Goal: Transaction & Acquisition: Purchase product/service

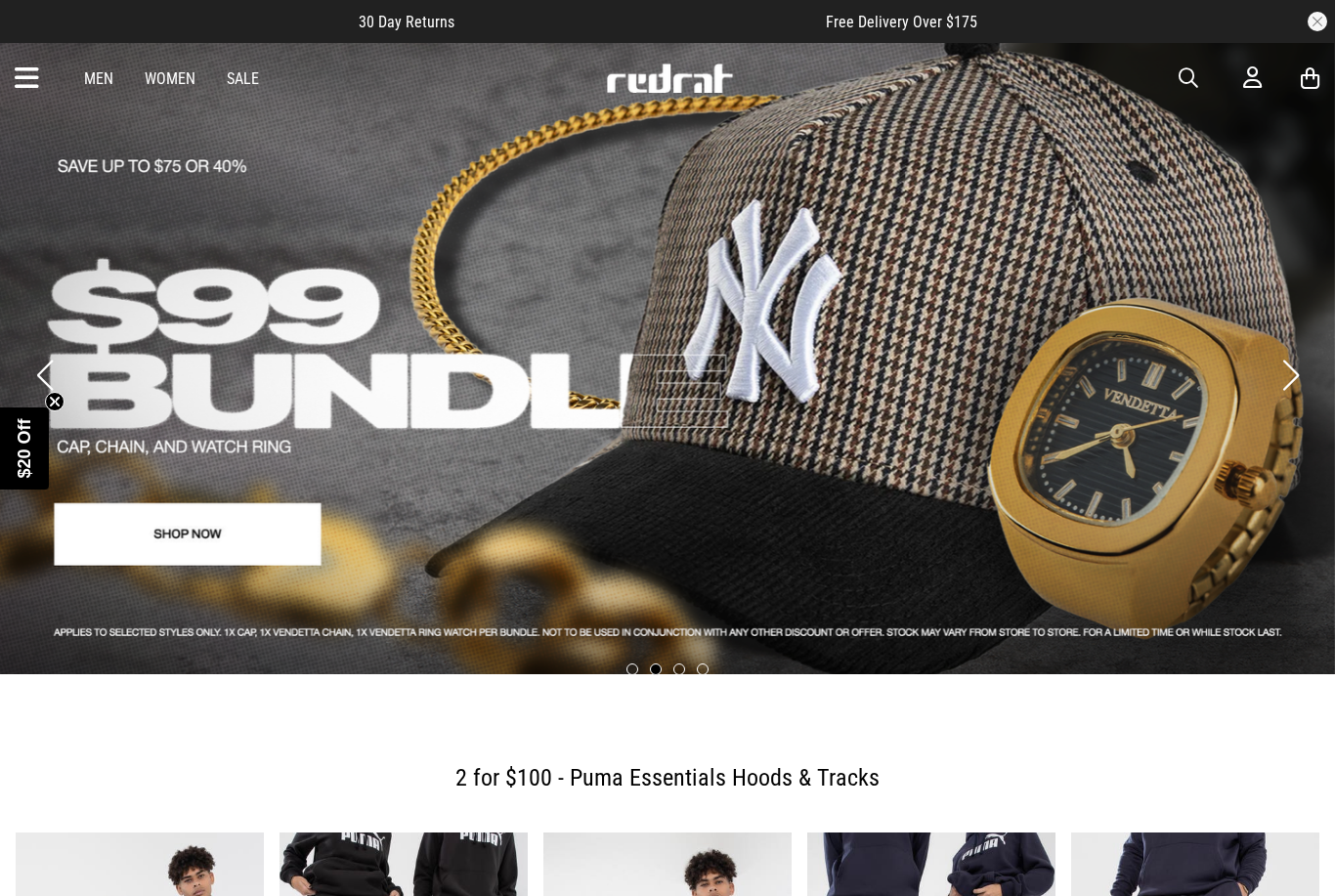
click at [234, 82] on link "Sale" at bounding box center [243, 79] width 32 height 19
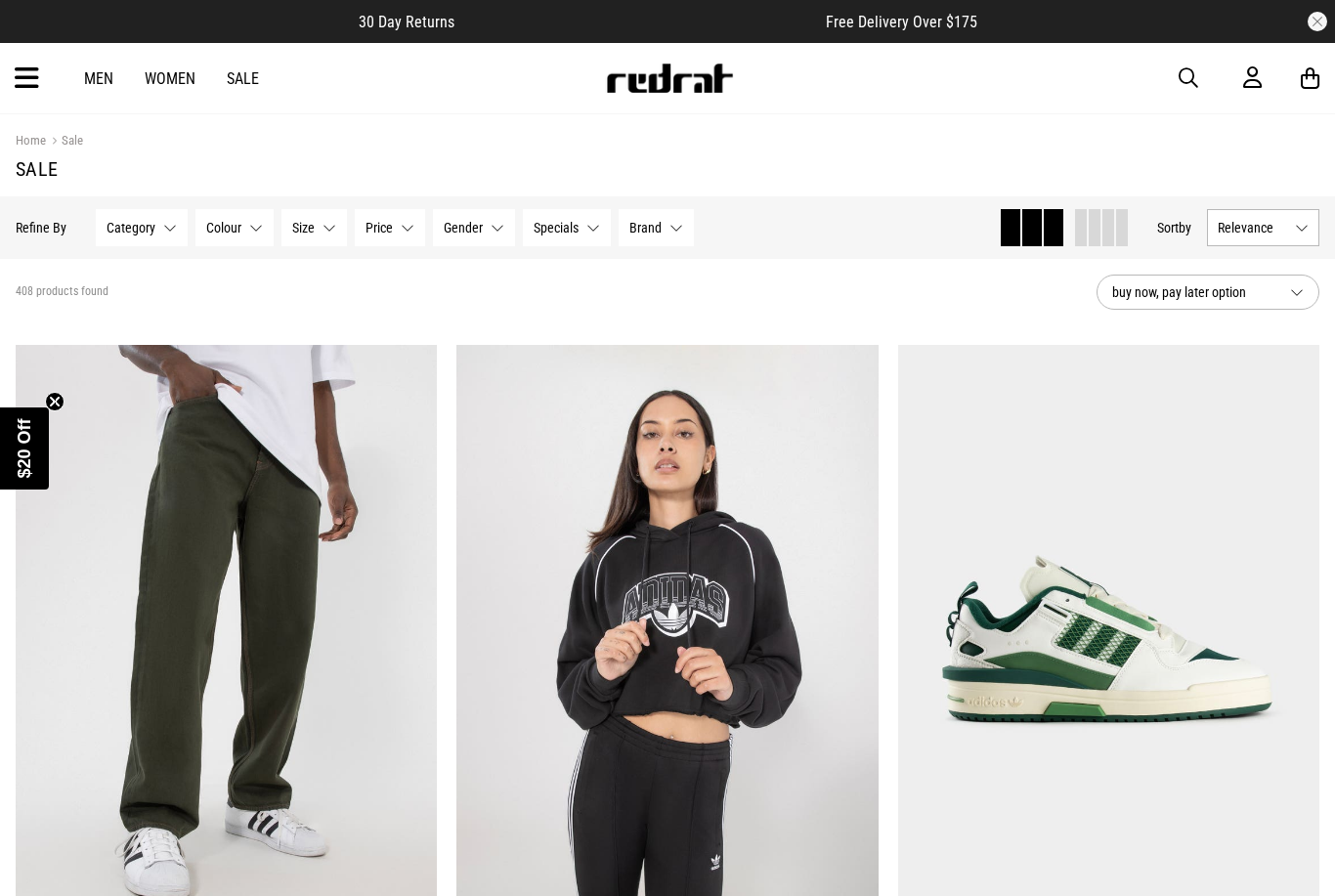
click at [253, 76] on link "Sale" at bounding box center [243, 79] width 32 height 19
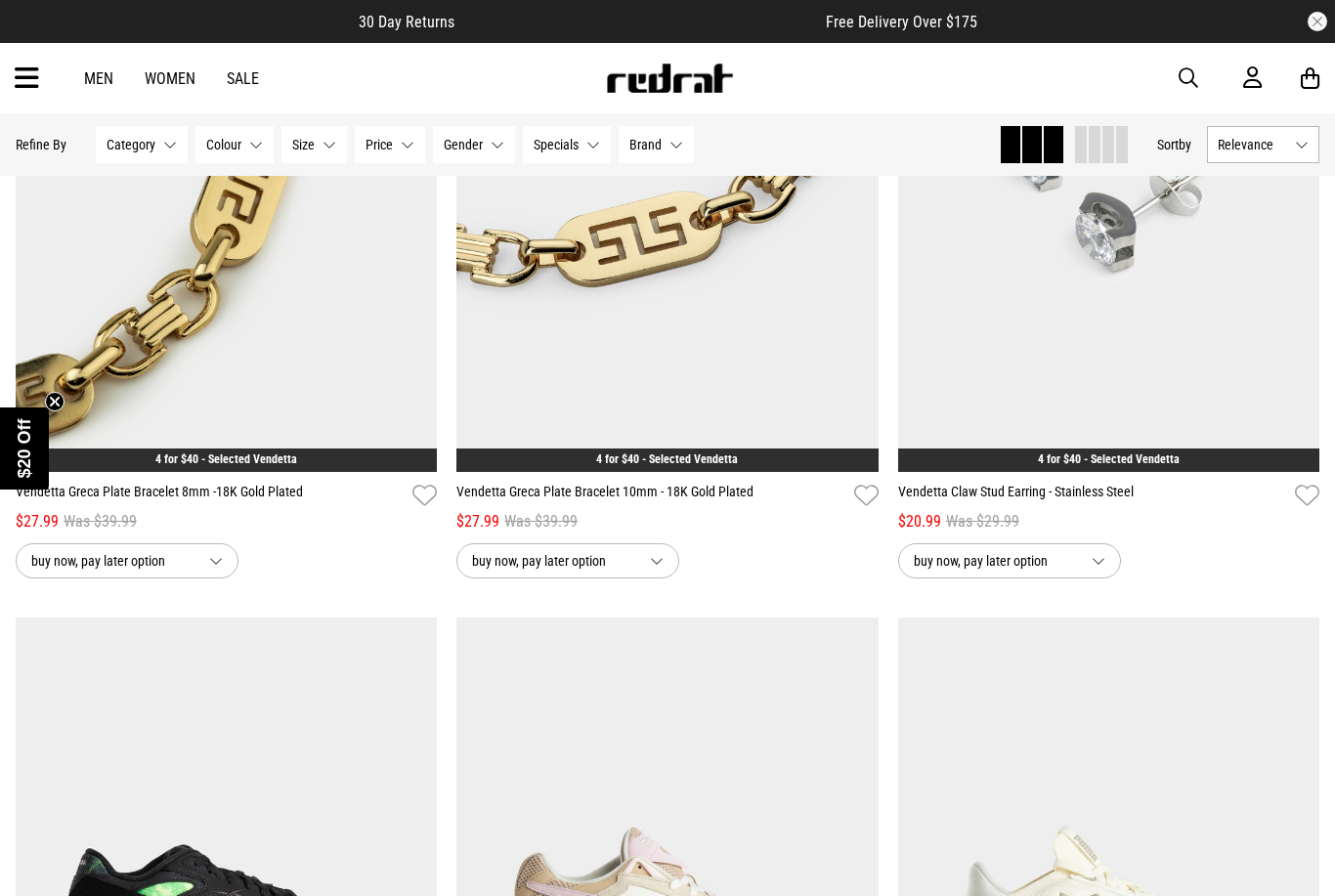
scroll to position [4134, 0]
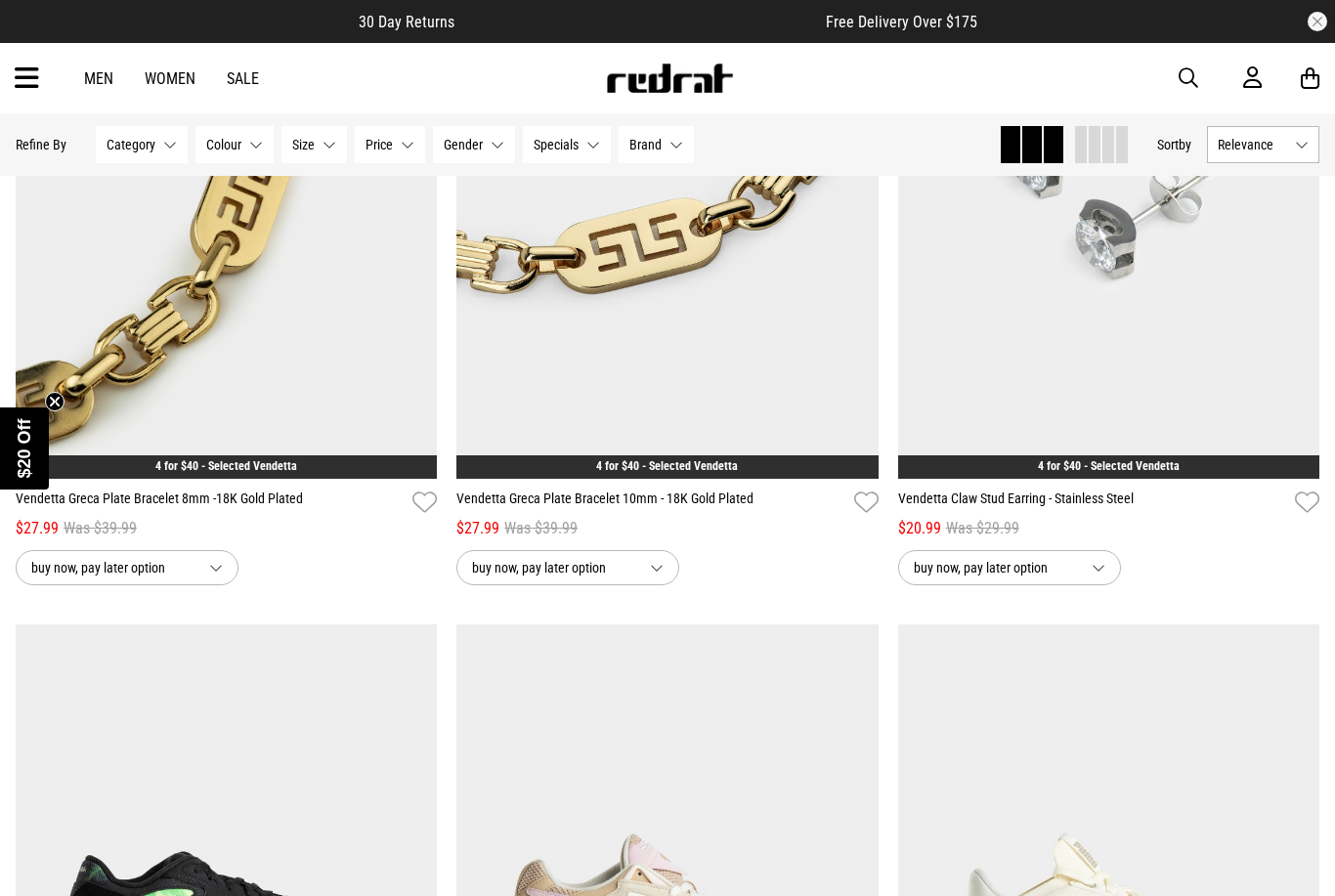
click at [700, 65] on img at bounding box center [670, 78] width 129 height 29
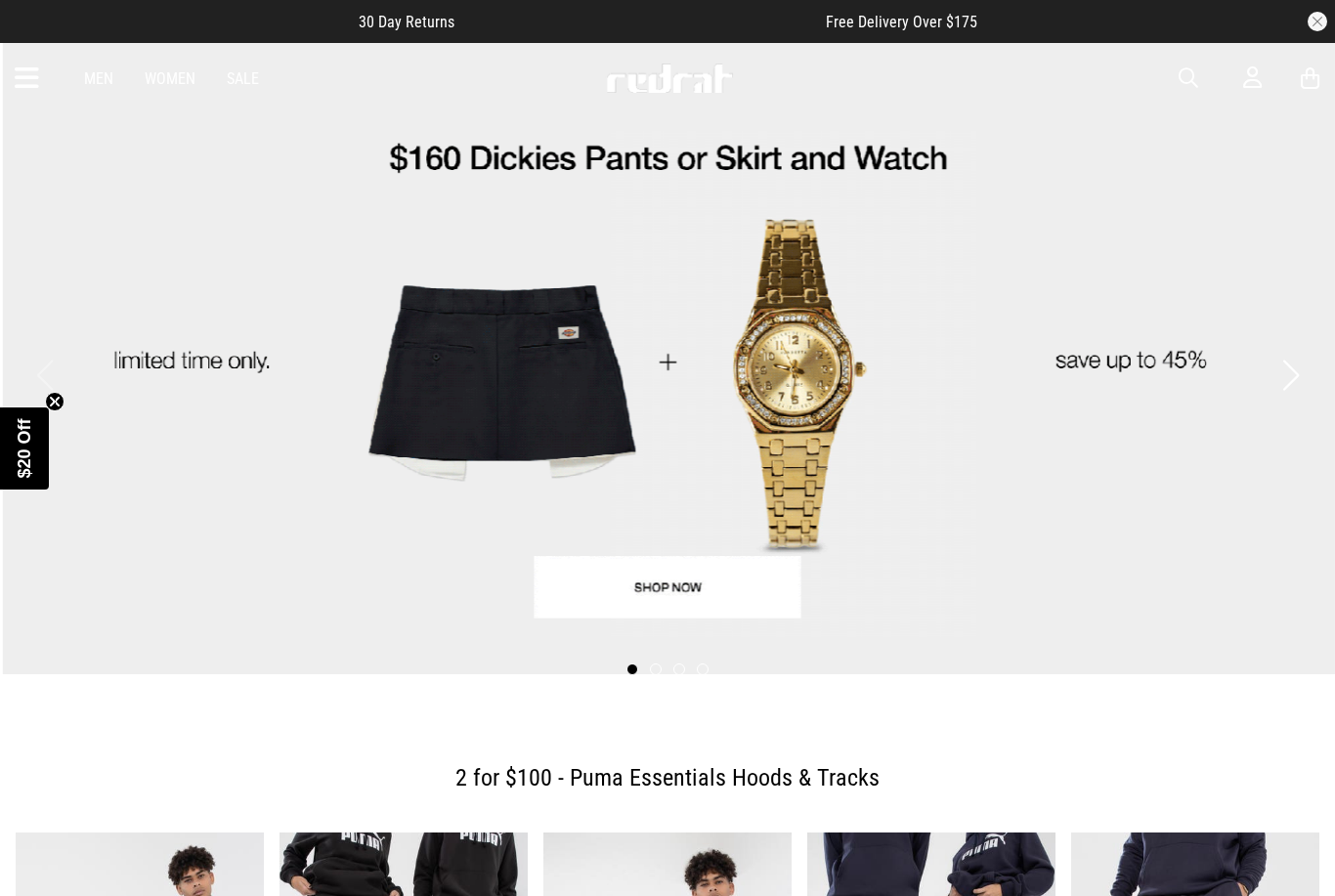
click at [1291, 366] on button "Next slide" at bounding box center [1290, 374] width 27 height 43
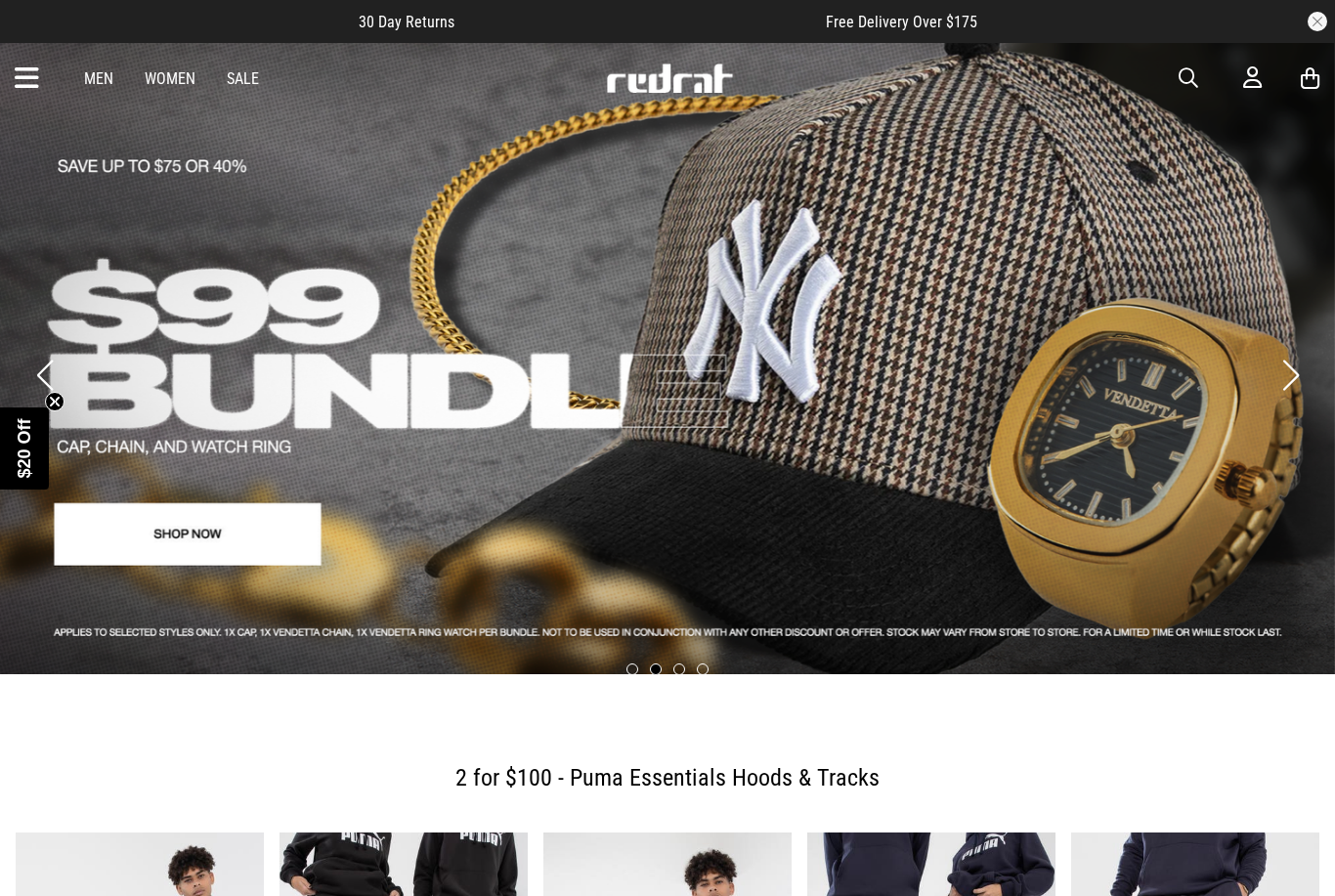
click at [1290, 361] on button "Next slide" at bounding box center [1290, 374] width 27 height 43
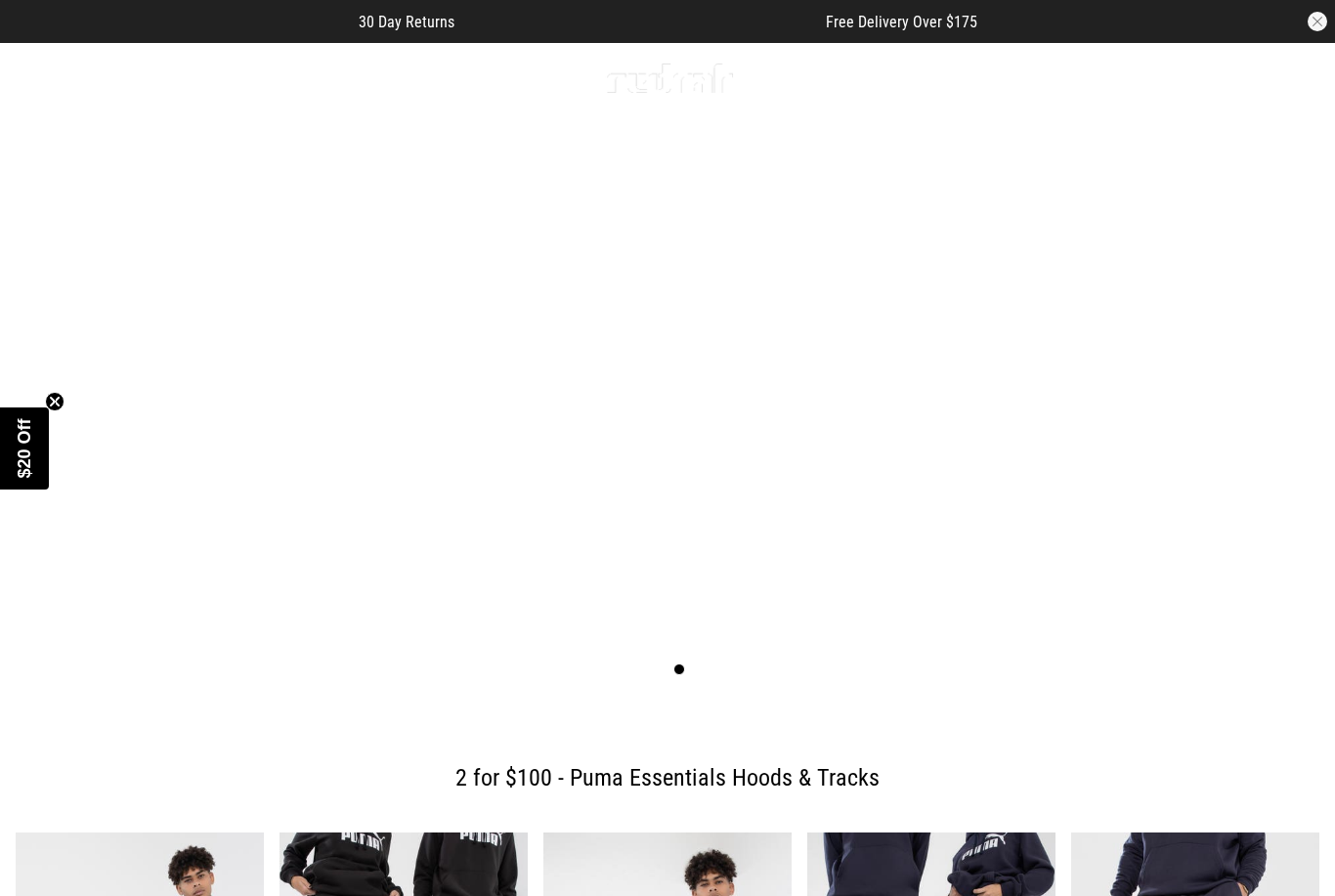
click at [1279, 362] on button "Next slide" at bounding box center [1290, 374] width 27 height 43
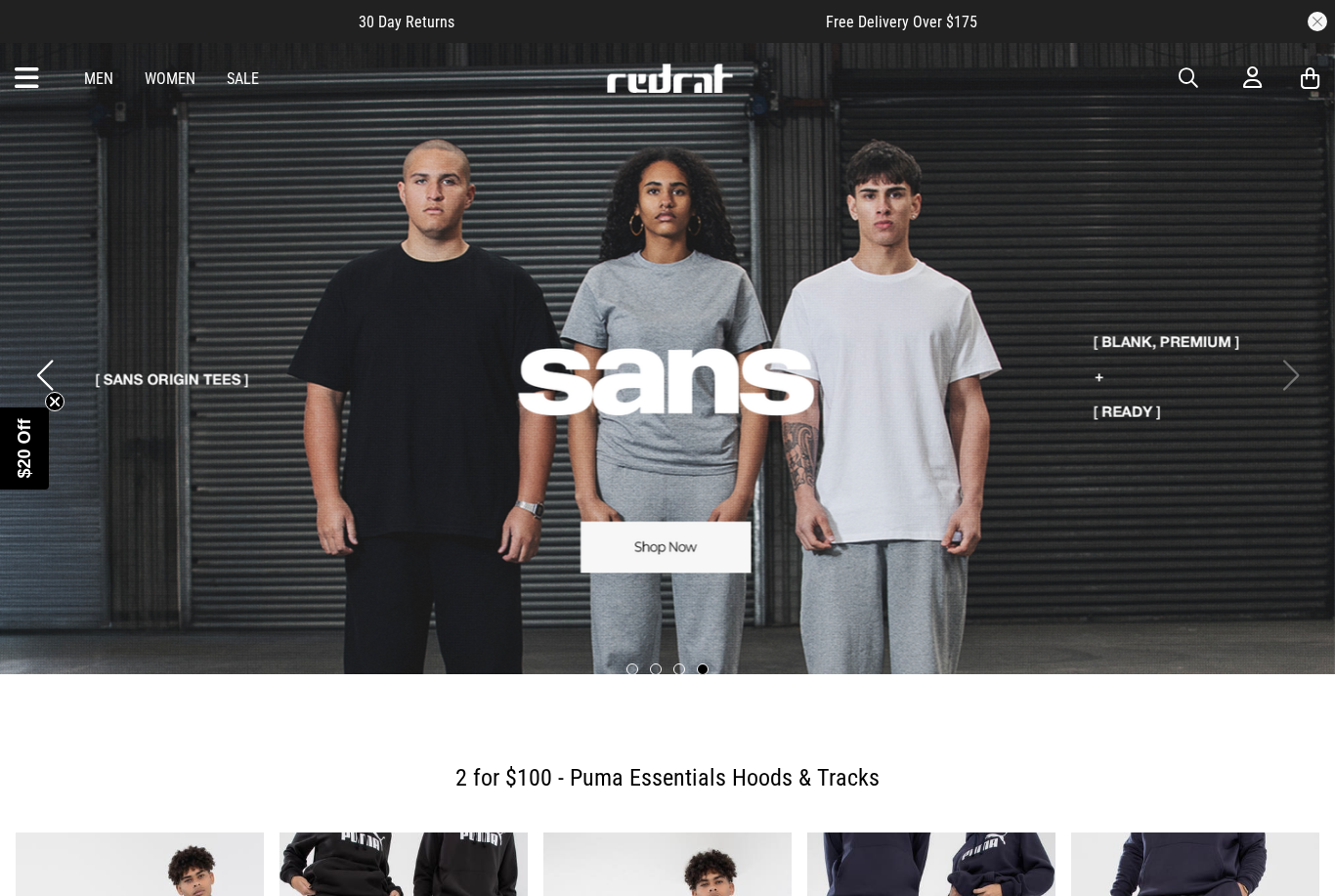
click at [1274, 346] on link "4 / 4" at bounding box center [667, 357] width 1335 height 633
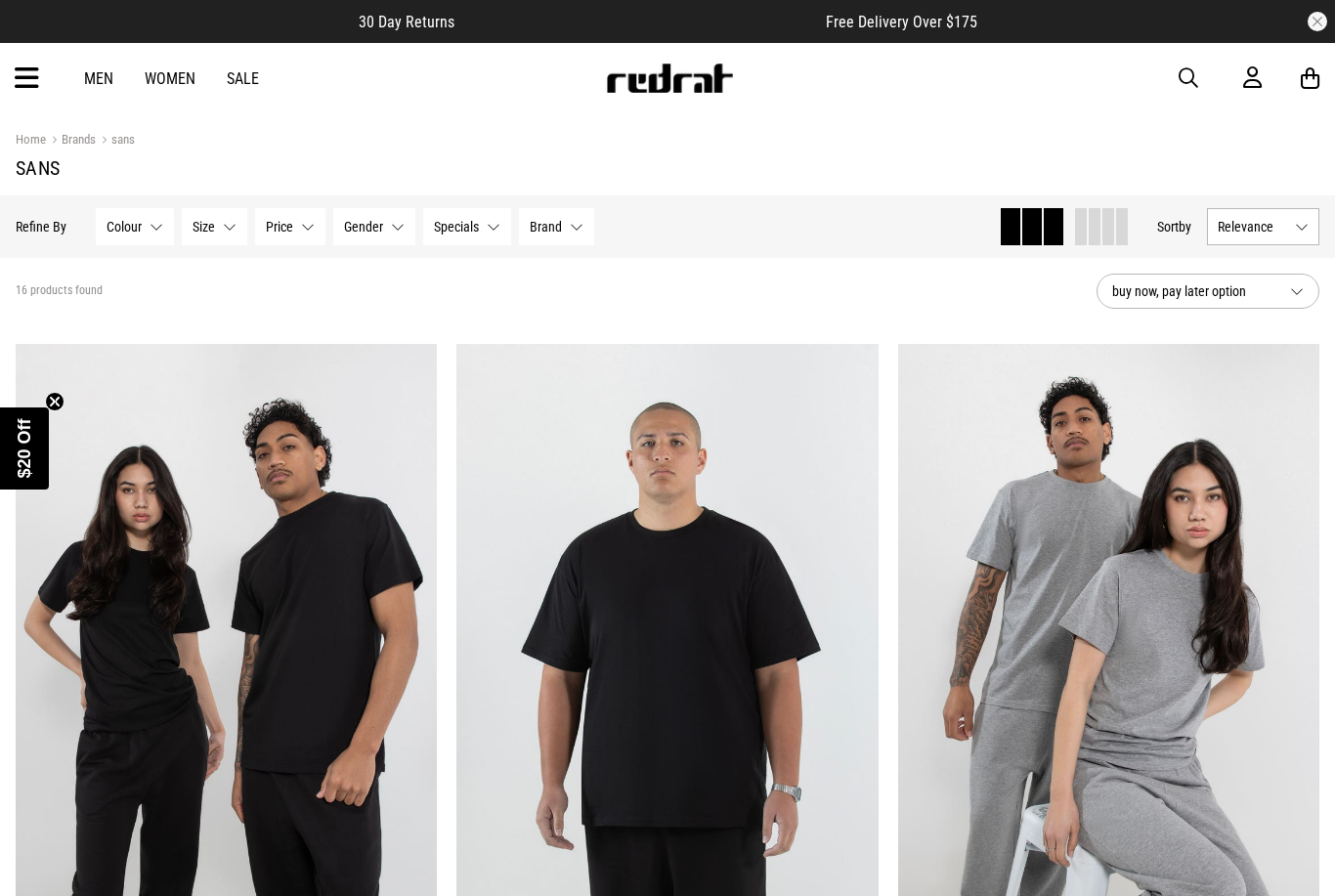
click at [108, 75] on link "Men" at bounding box center [98, 79] width 29 height 19
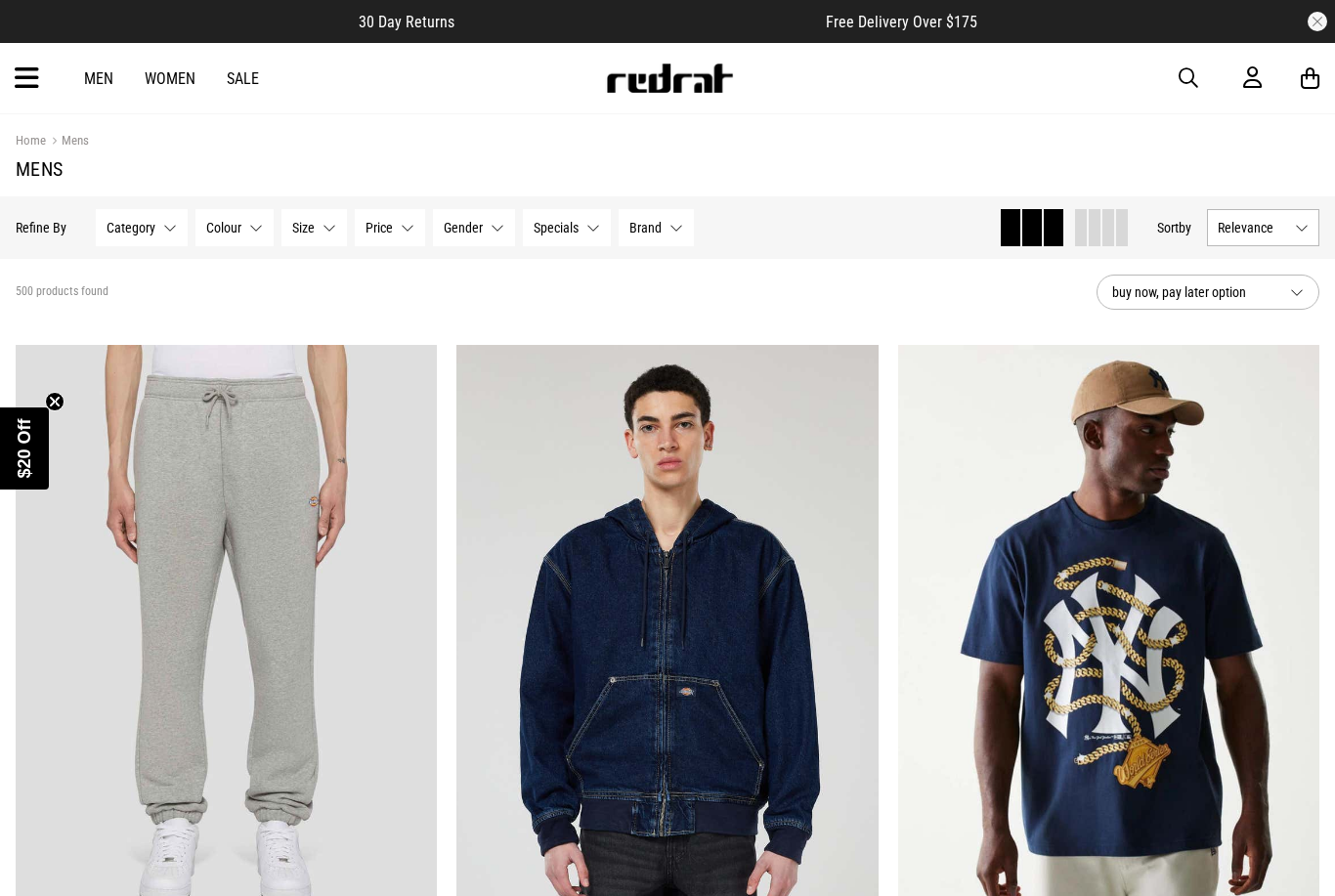
click at [98, 83] on link "Men" at bounding box center [98, 79] width 29 height 19
click at [165, 227] on button "Category None selected" at bounding box center [141, 226] width 92 height 37
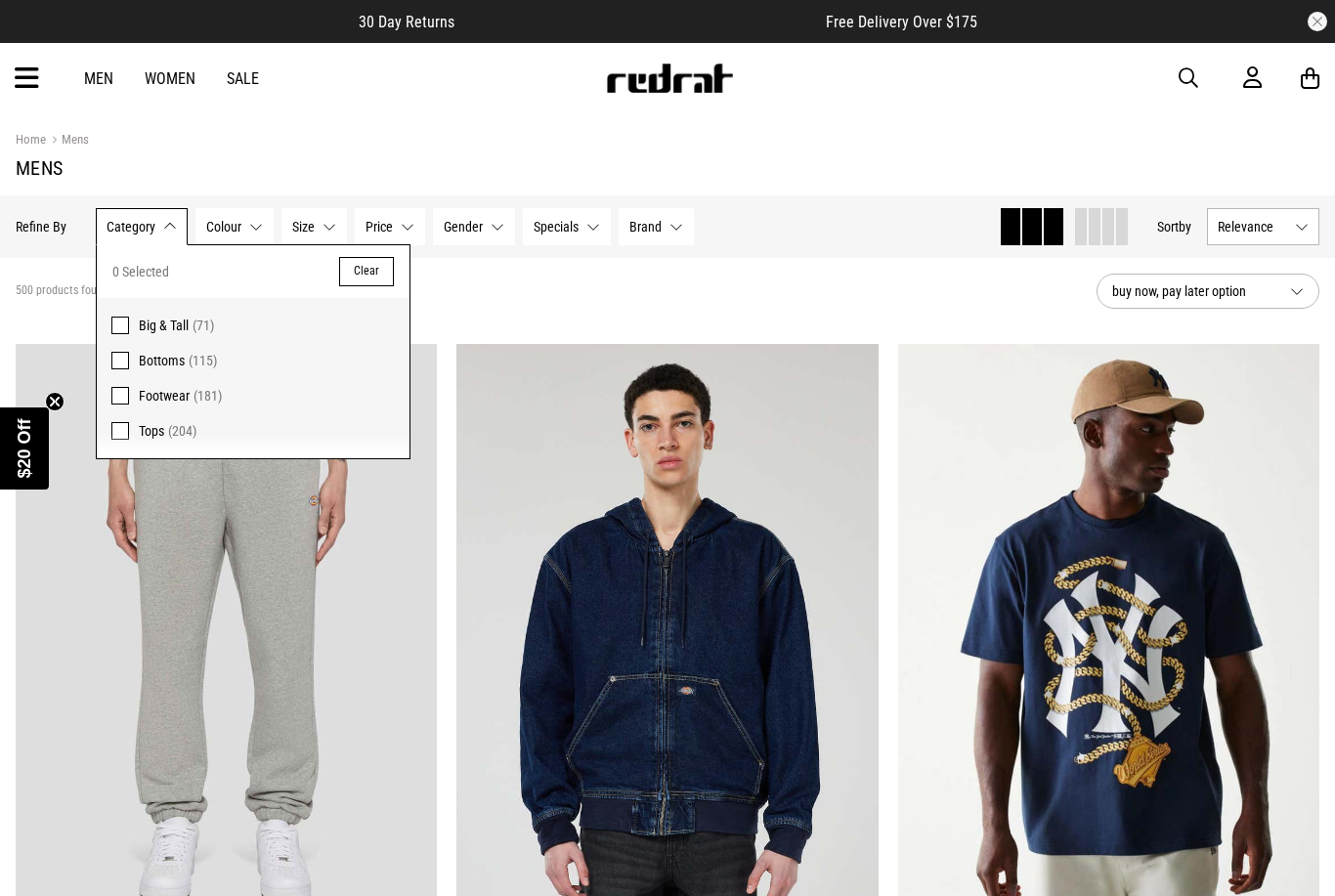
click at [180, 393] on span "Footwear" at bounding box center [163, 396] width 51 height 16
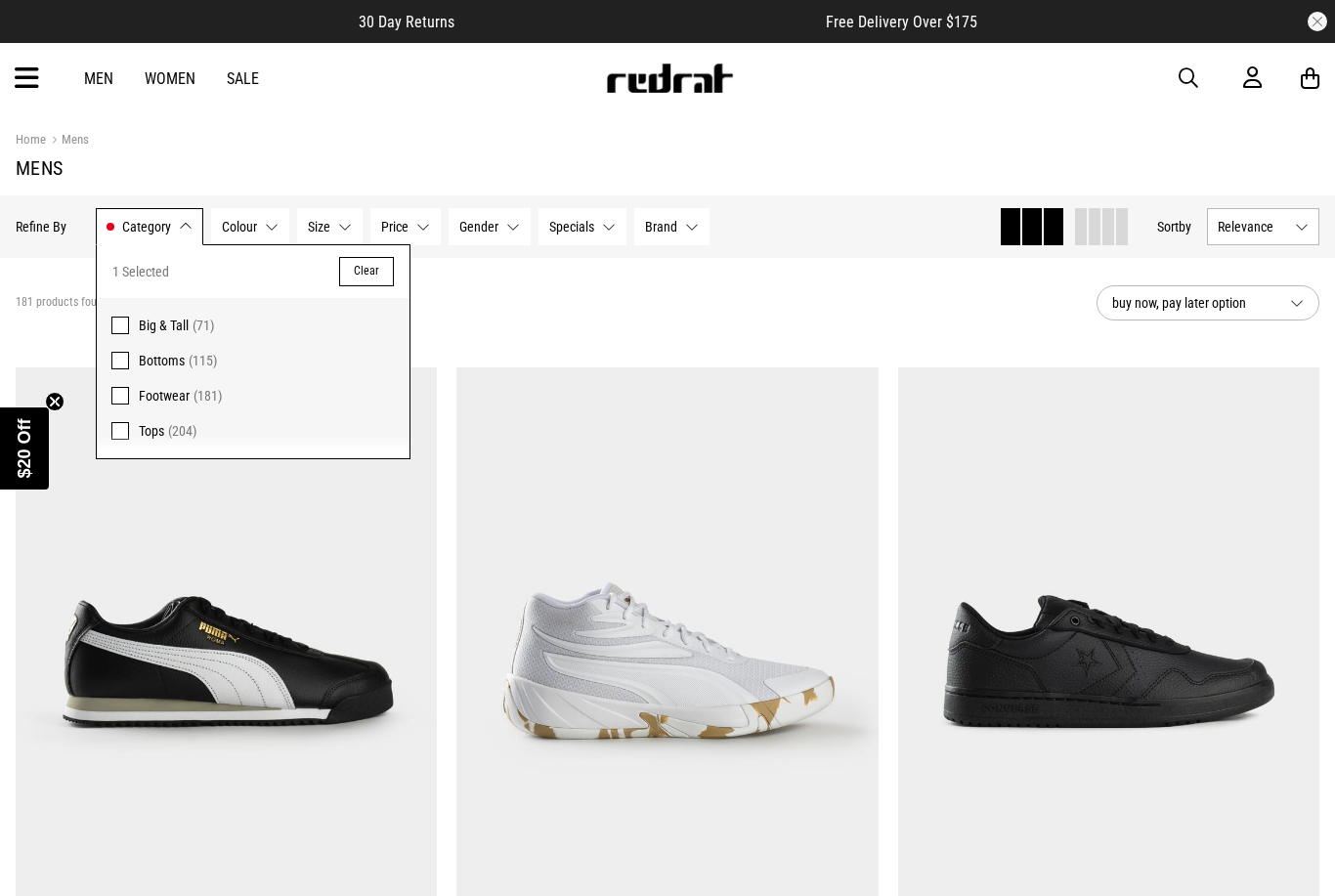
click at [738, 315] on div "181 products found Active Filters Footwear Clear" at bounding box center [549, 303] width 1065 height 59
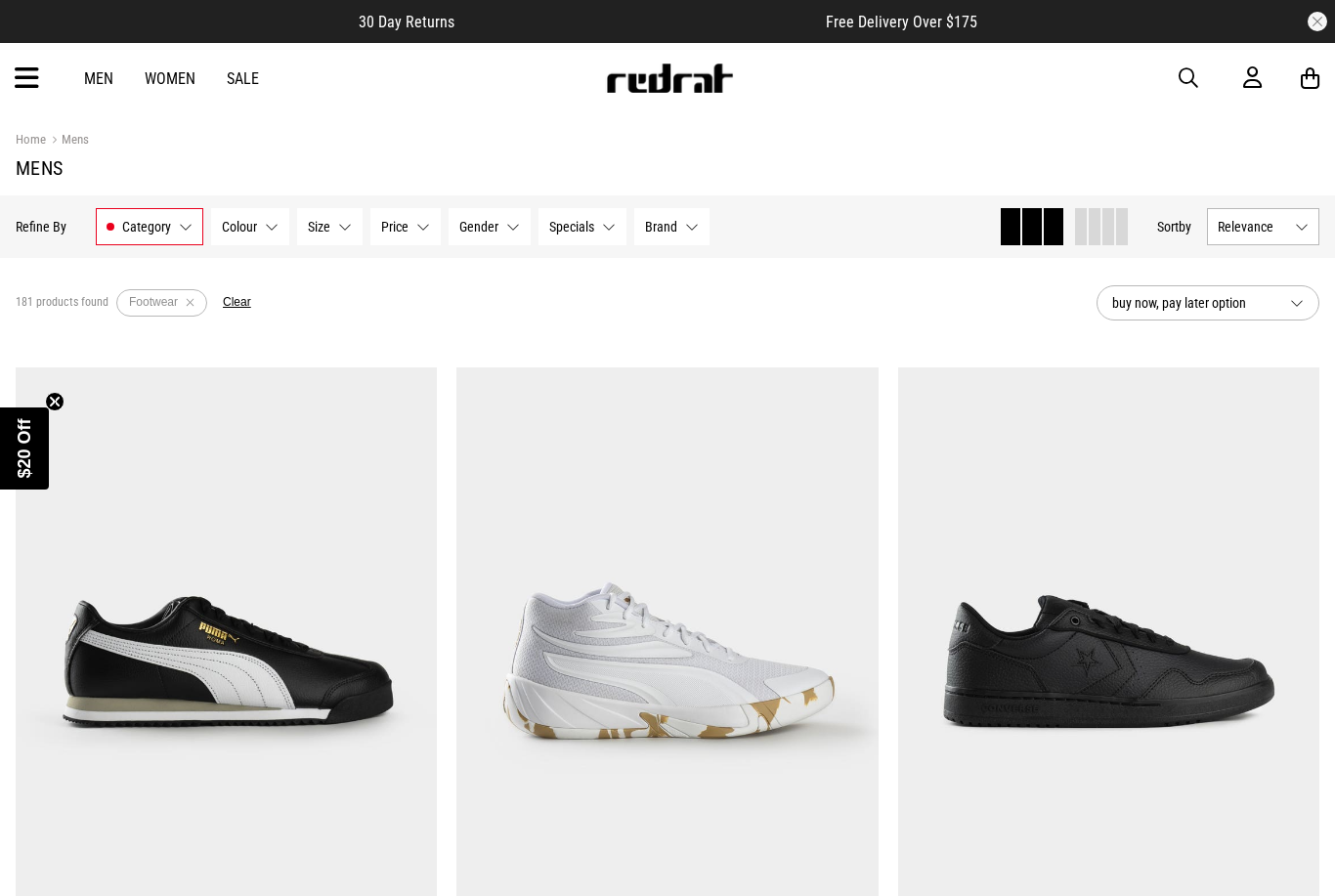
click at [678, 223] on button "Brand None selected" at bounding box center [672, 226] width 76 height 37
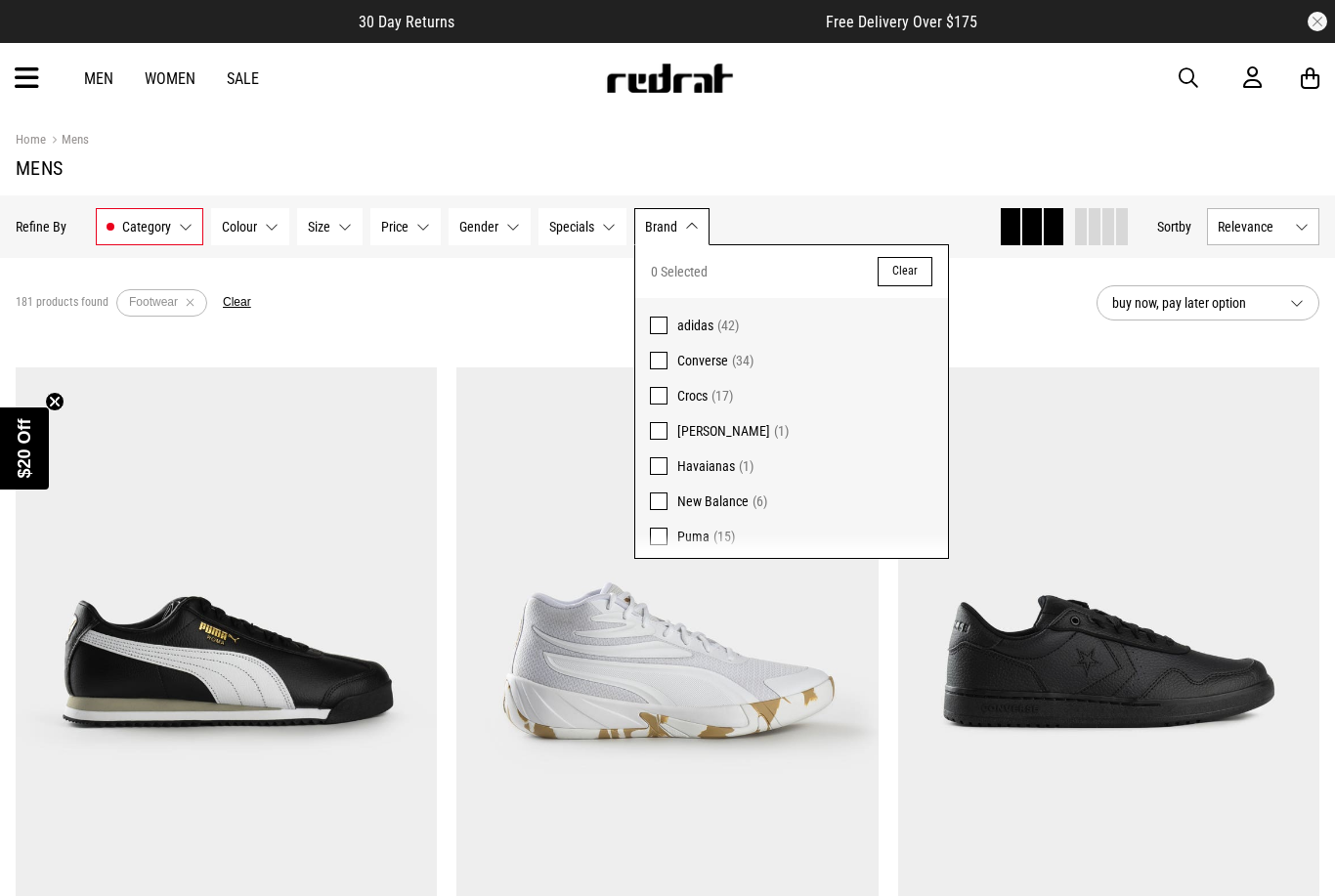
click at [701, 318] on span "adidas" at bounding box center [695, 326] width 36 height 16
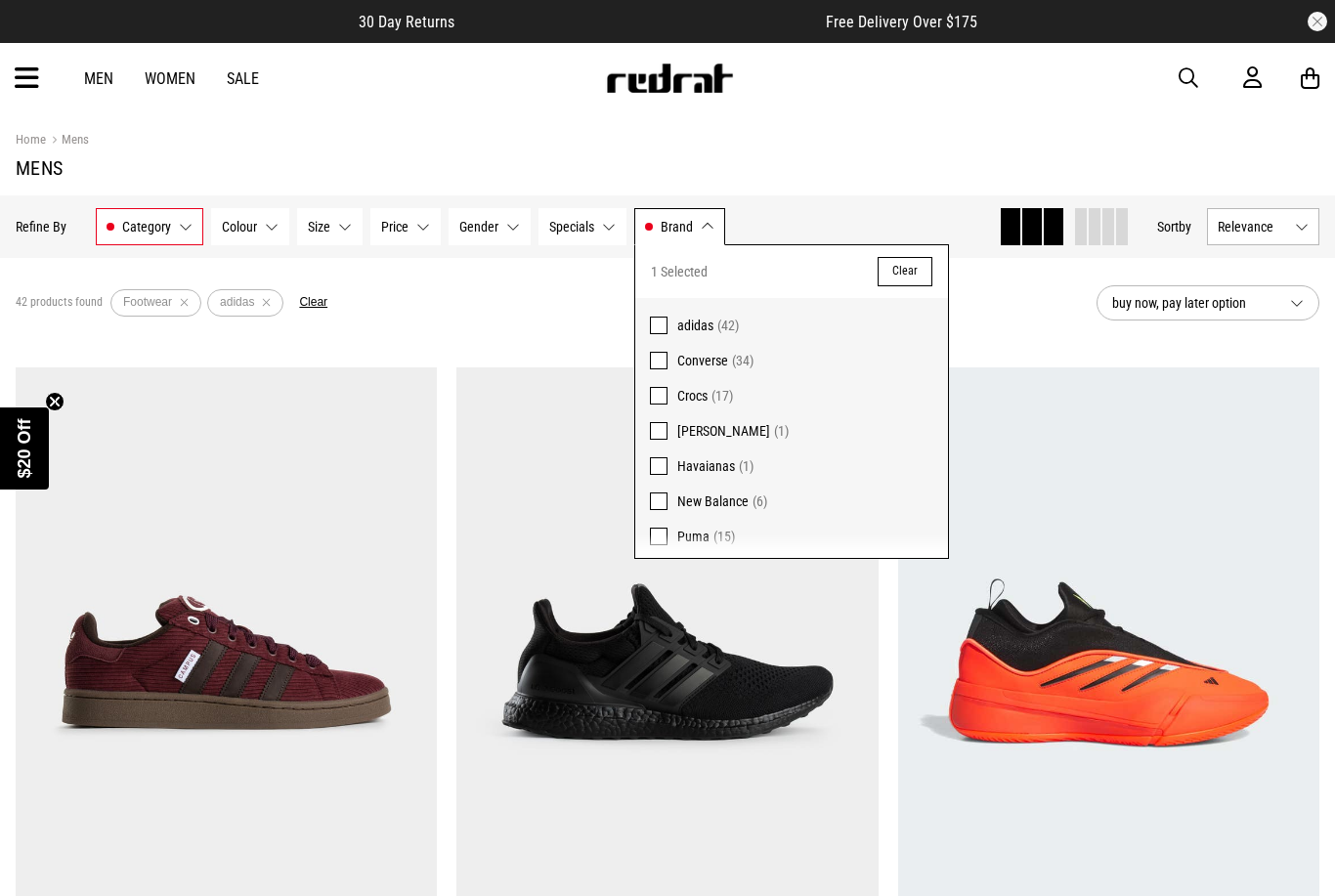
click at [845, 155] on section "Home Mens Mens" at bounding box center [668, 154] width 1304 height 82
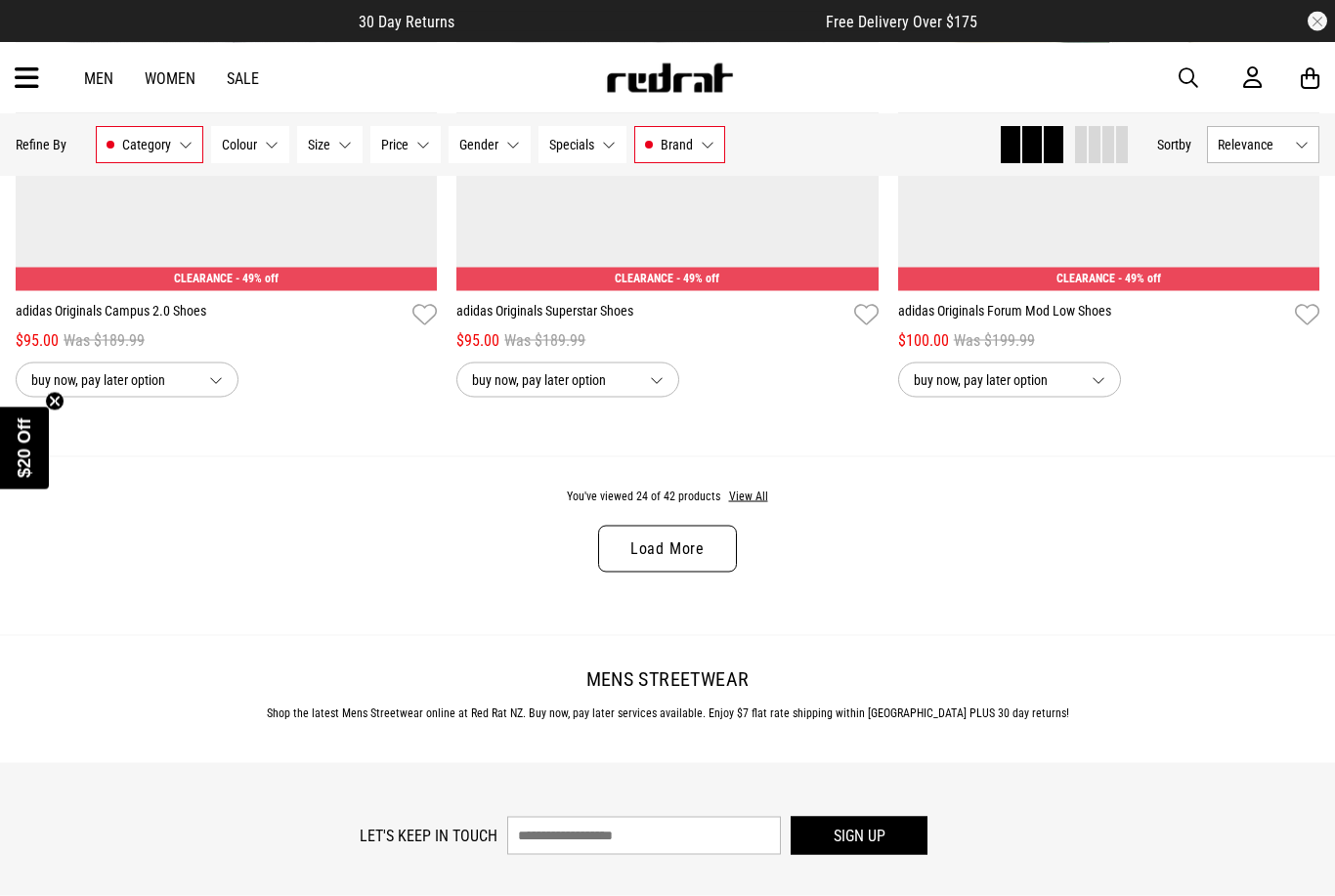
scroll to position [5819, 0]
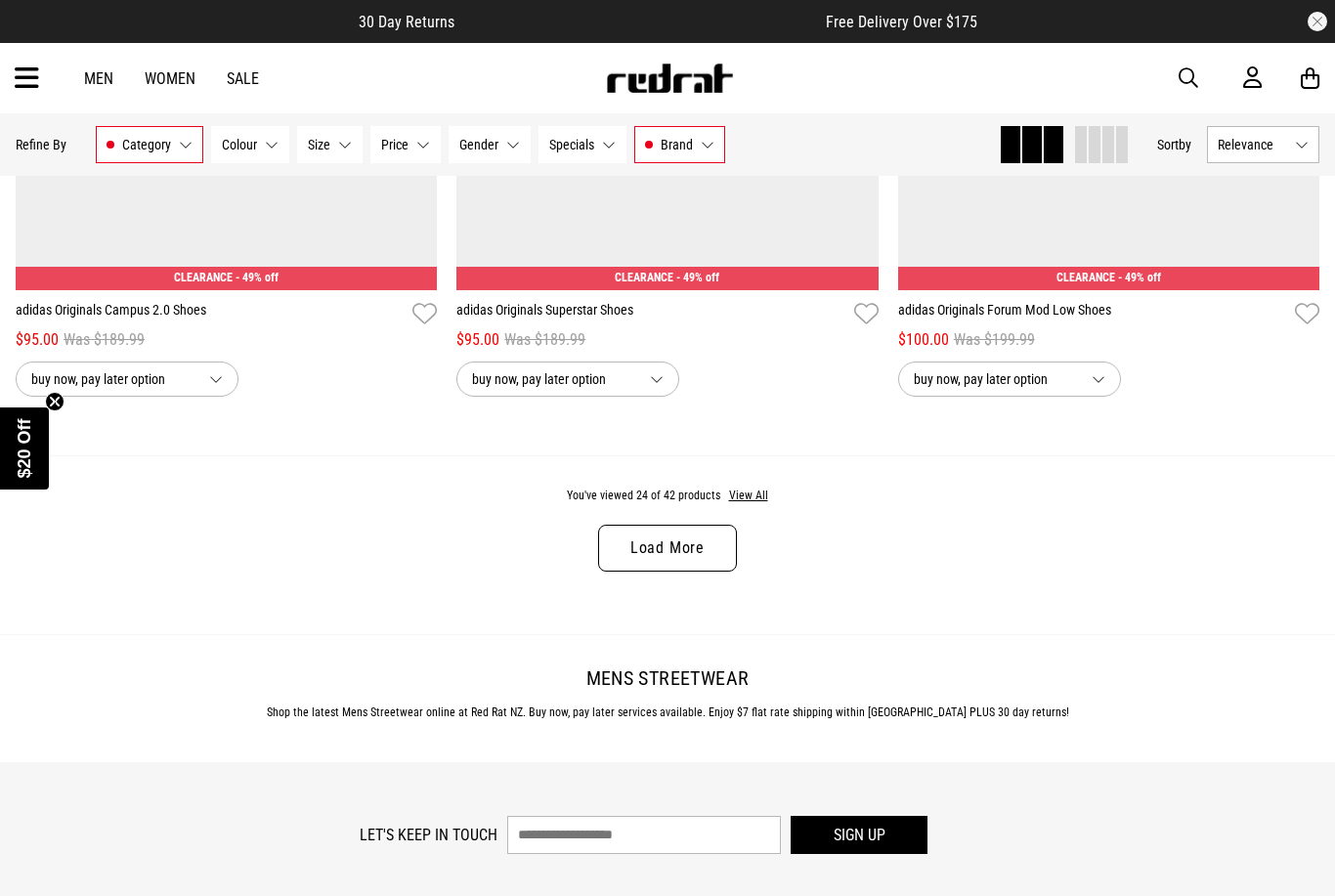
click at [694, 560] on link "Load More" at bounding box center [667, 548] width 138 height 47
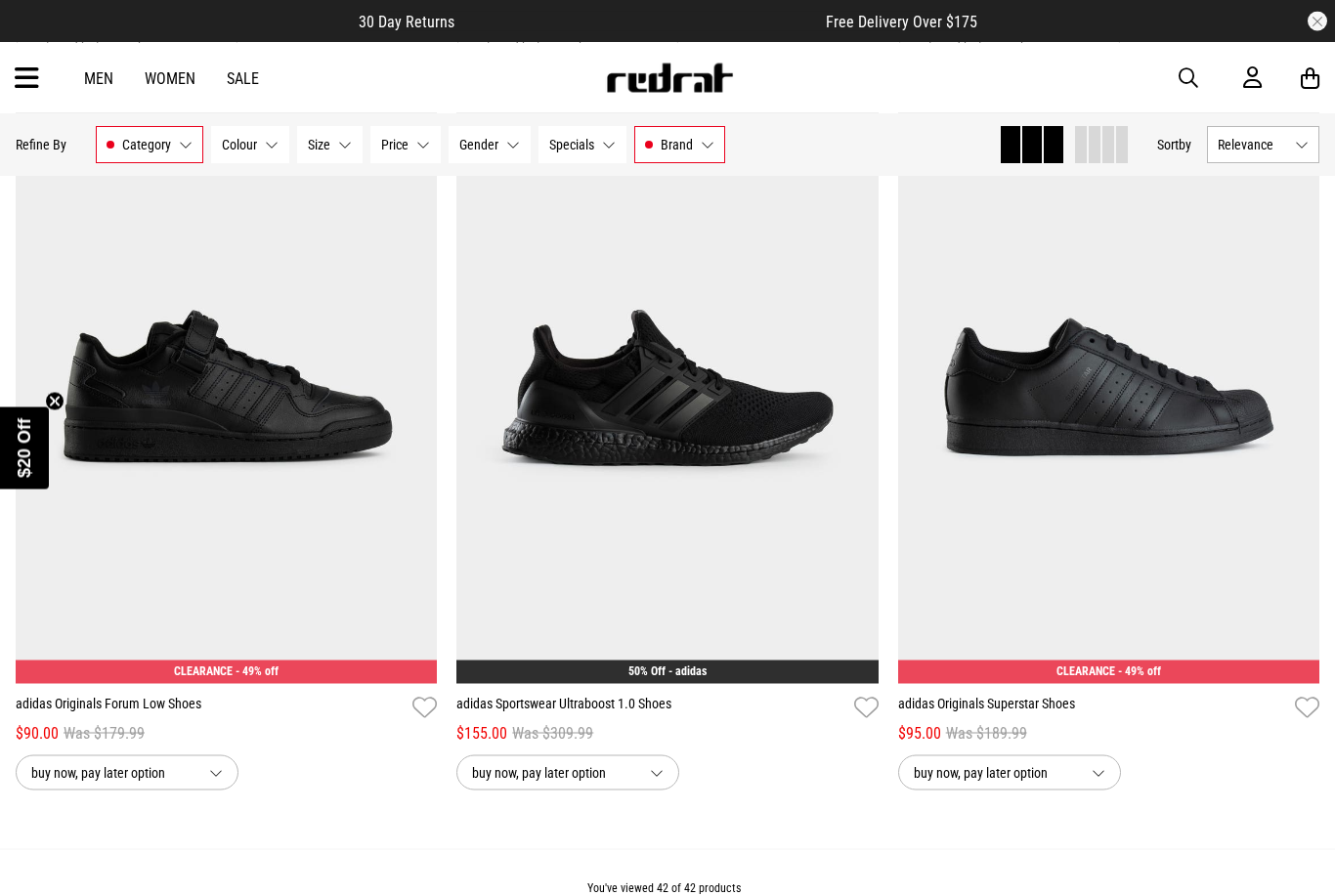
scroll to position [9835, 0]
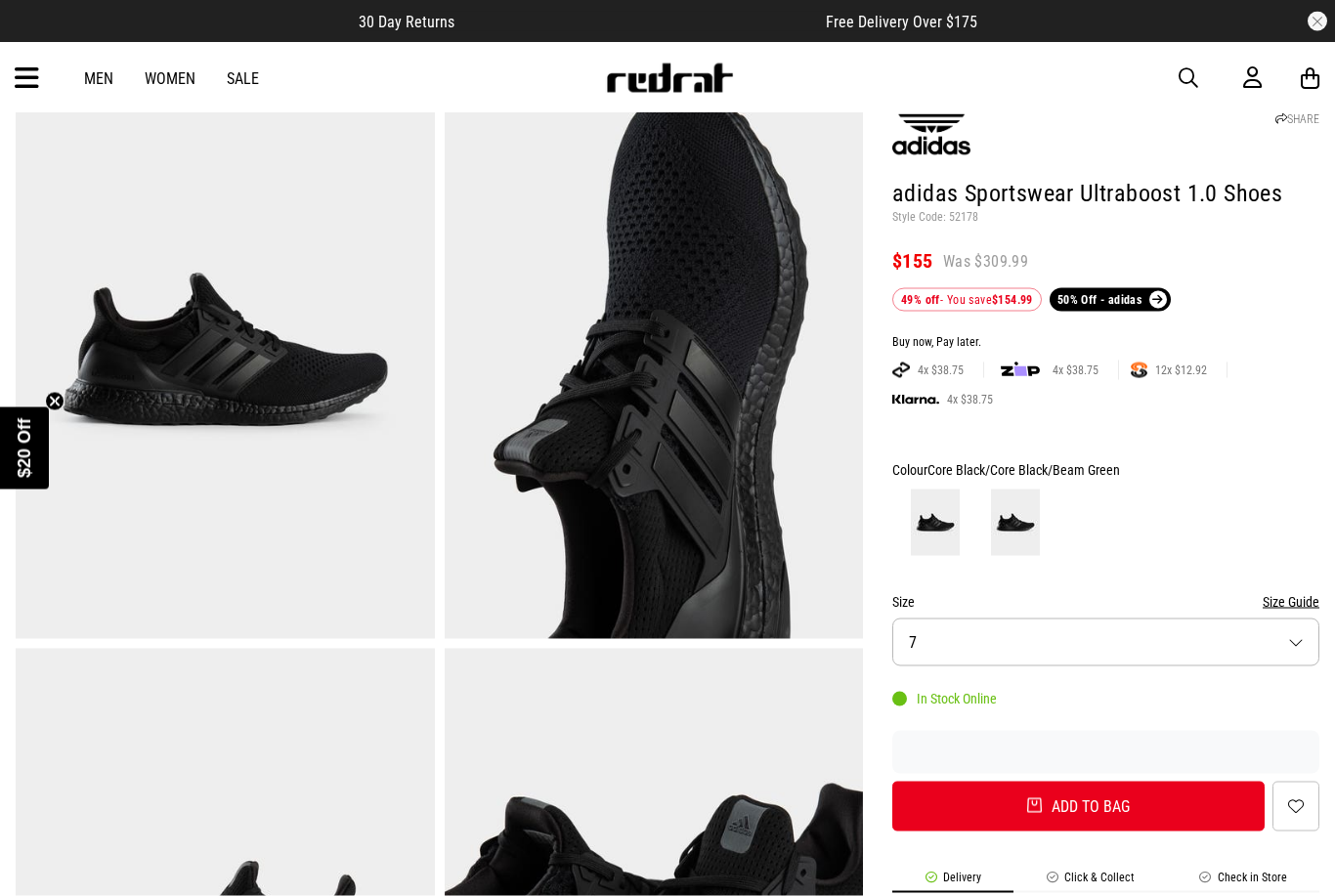
scroll to position [122, 0]
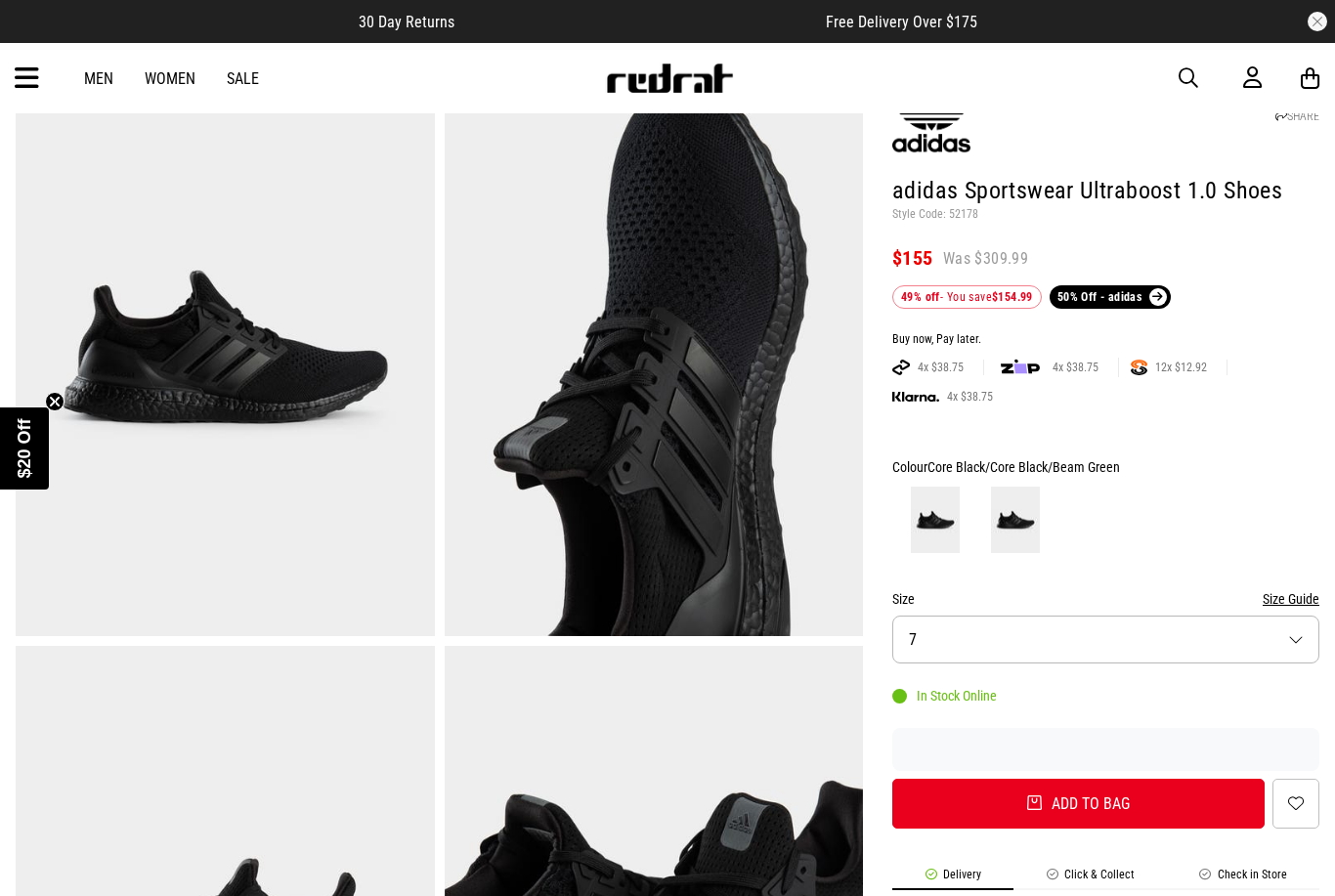
click at [1272, 636] on button "Size 7" at bounding box center [1105, 639] width 427 height 48
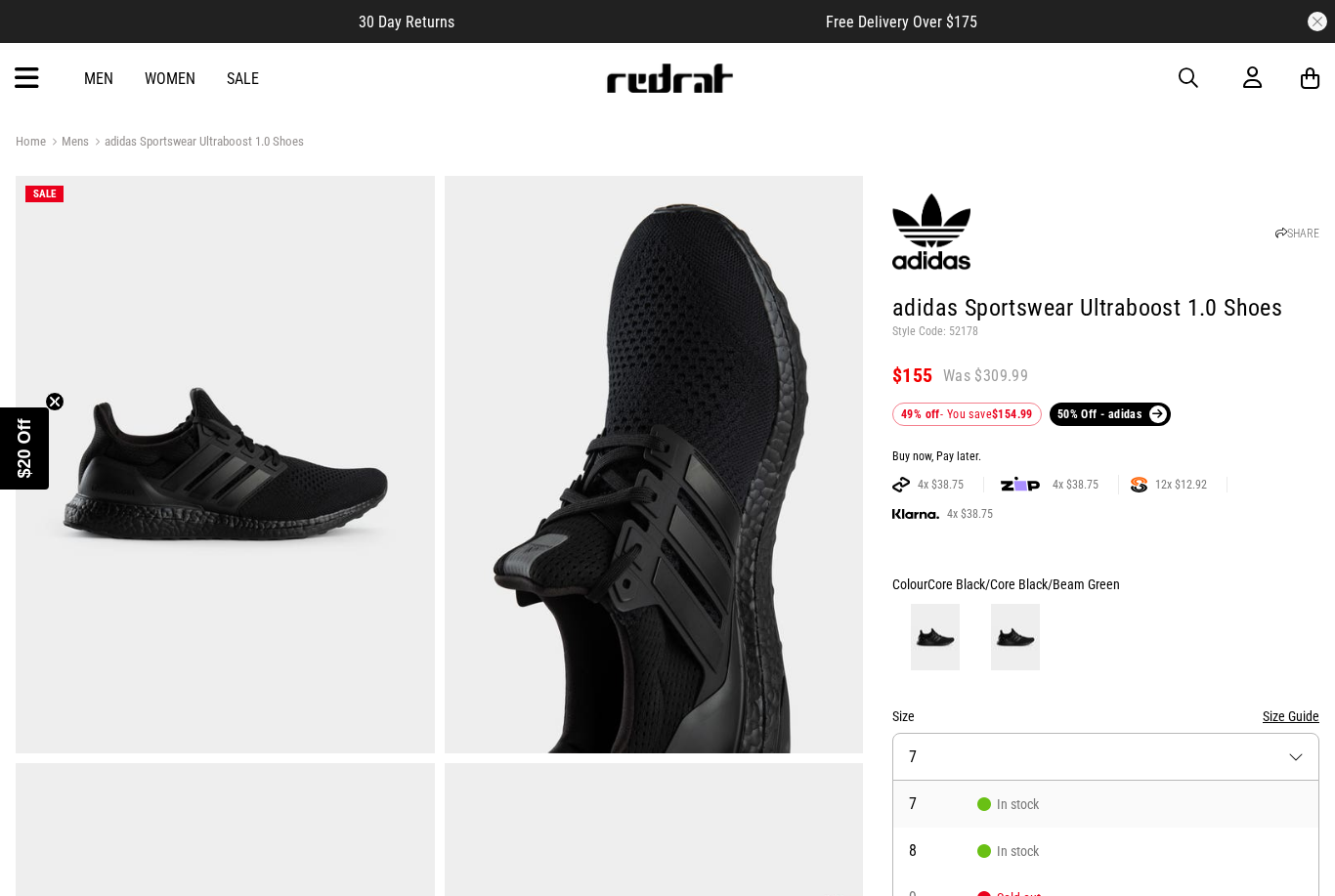
scroll to position [0, 0]
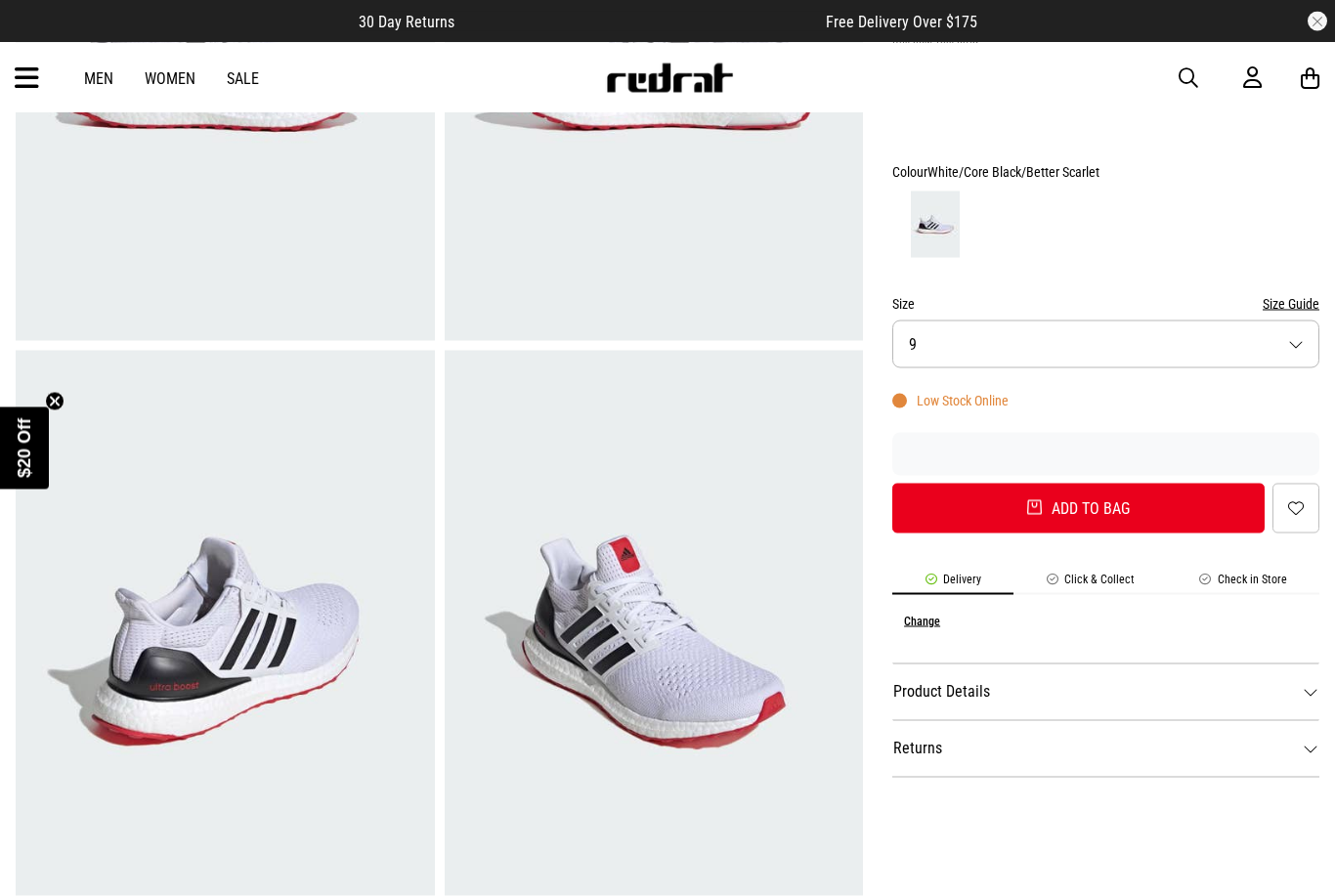
scroll to position [416, 0]
click at [1116, 349] on button "Size 9" at bounding box center [1105, 344] width 427 height 48
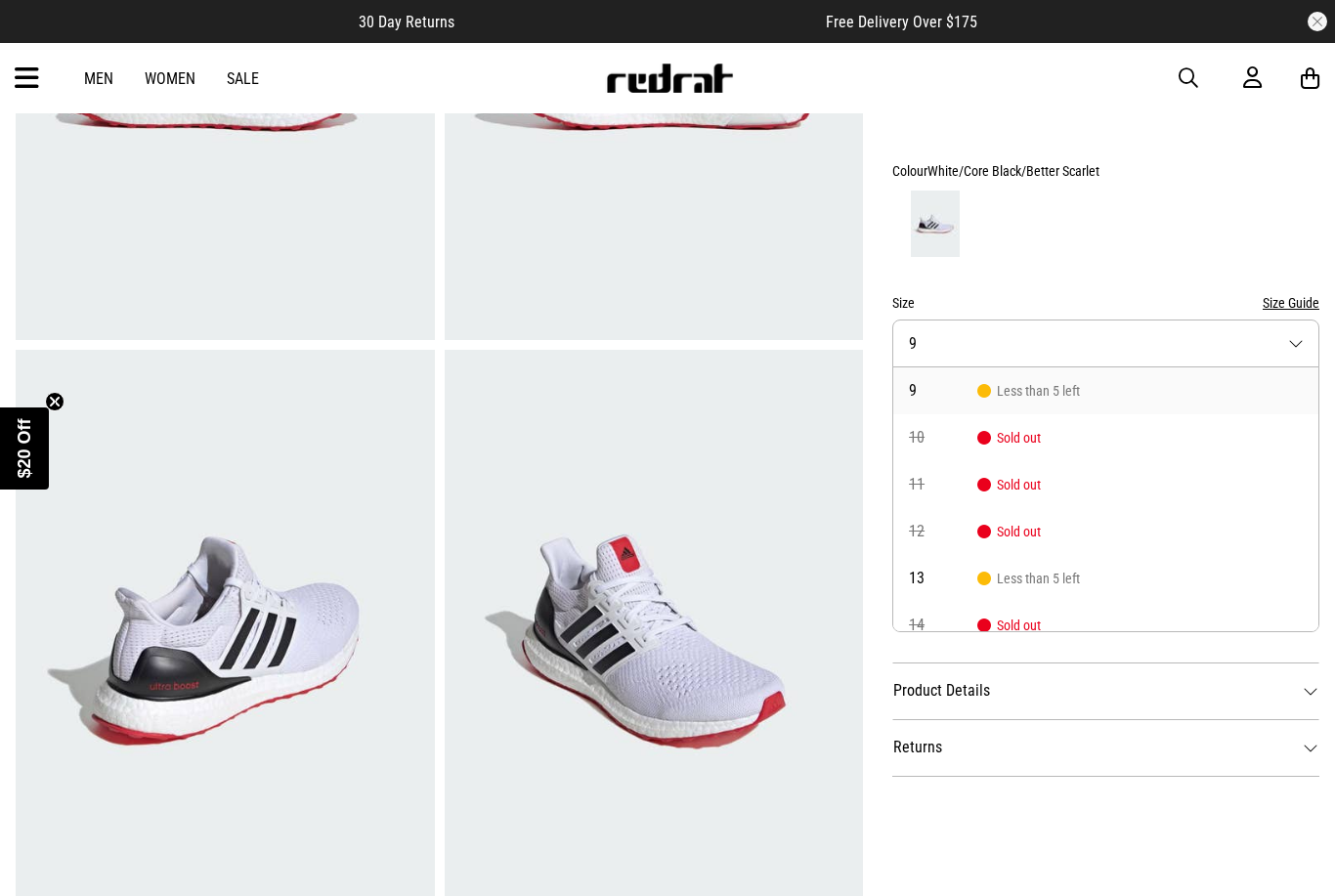
click at [1125, 216] on div at bounding box center [1105, 223] width 427 height 73
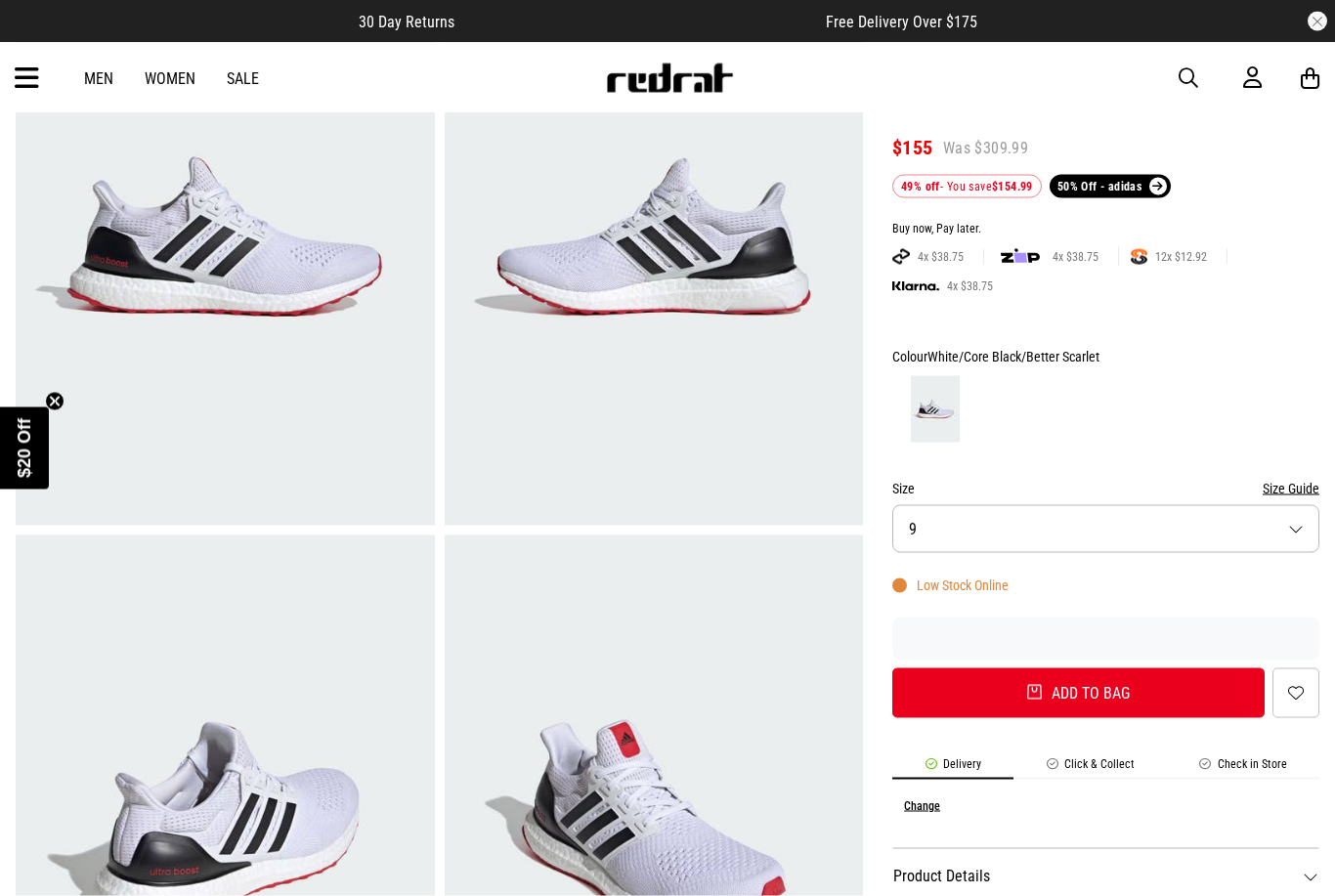
scroll to position [210, 0]
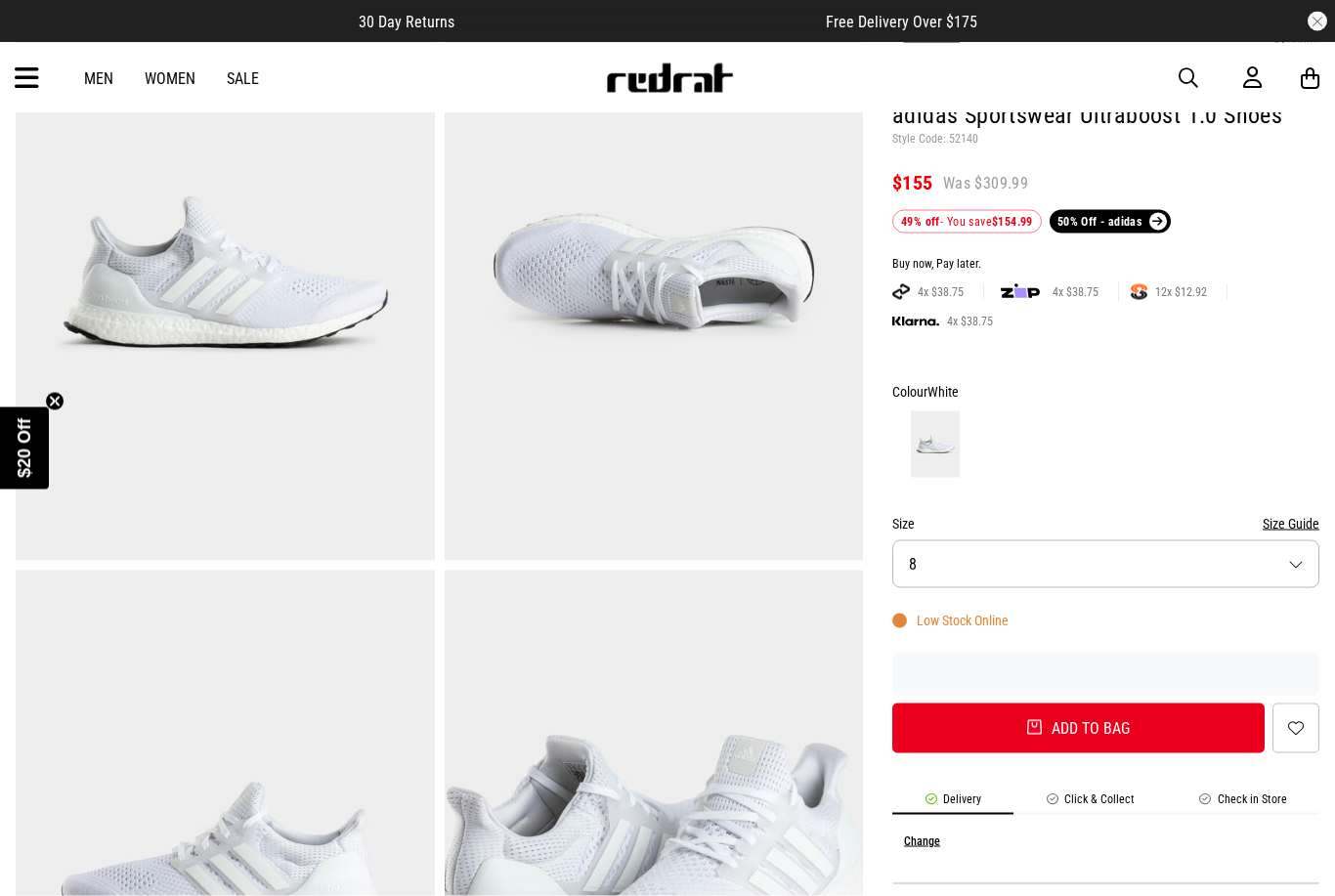
click at [1016, 563] on button "Size 8" at bounding box center [1105, 564] width 427 height 48
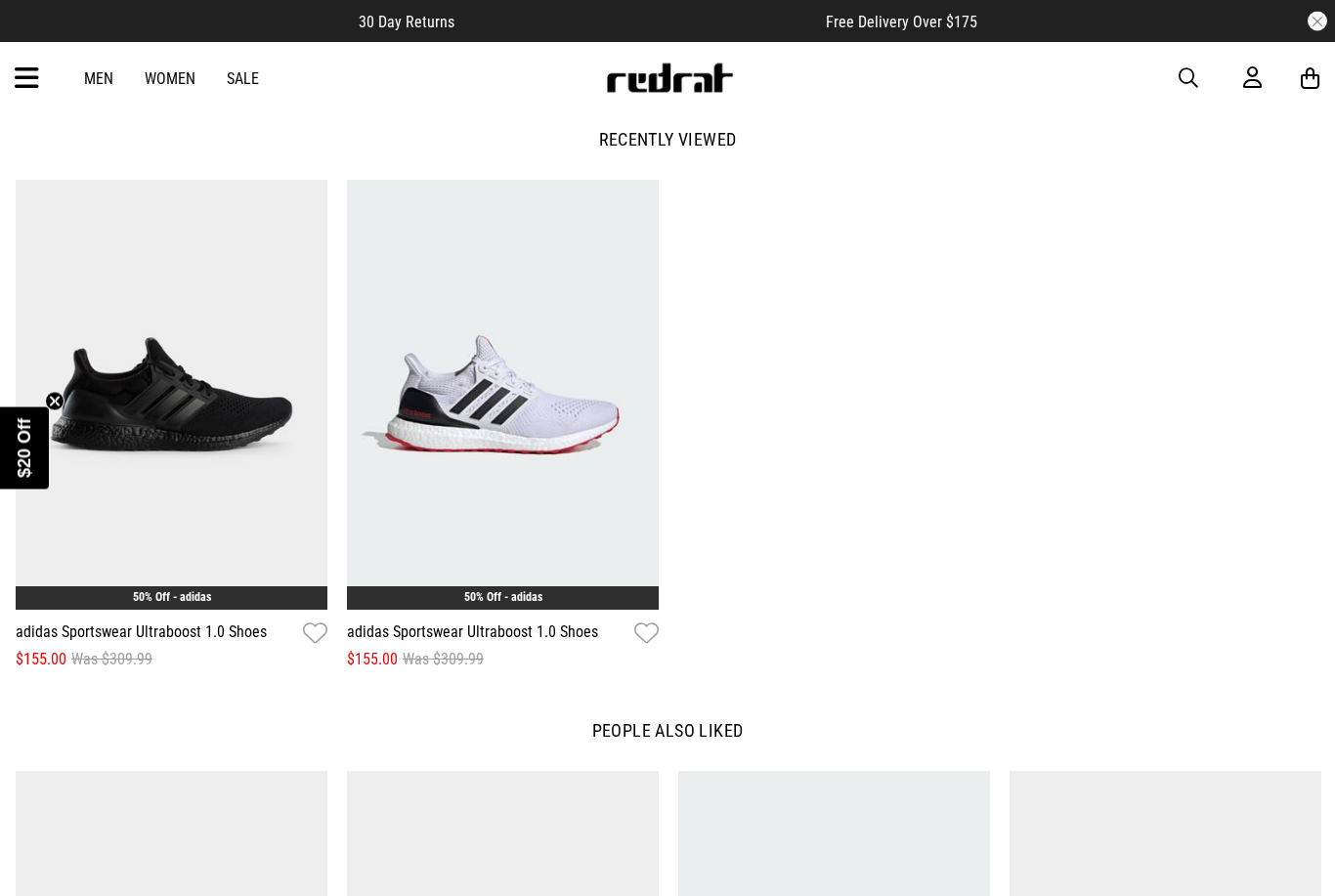
scroll to position [2216, 0]
